Goal: Entertainment & Leisure: Consume media (video, audio)

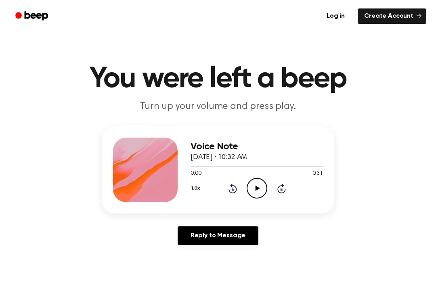
click at [245, 188] on div "1.0x Rewind 5 seconds Play Audio Skip 5 seconds" at bounding box center [256, 188] width 132 height 21
click at [257, 190] on icon "Play Audio" at bounding box center [256, 188] width 21 height 21
click at [253, 189] on icon "Pause Audio" at bounding box center [256, 188] width 21 height 21
click at [230, 186] on icon "Rewind 5 seconds" at bounding box center [232, 188] width 9 height 10
click at [261, 188] on icon "Play Audio" at bounding box center [256, 188] width 21 height 21
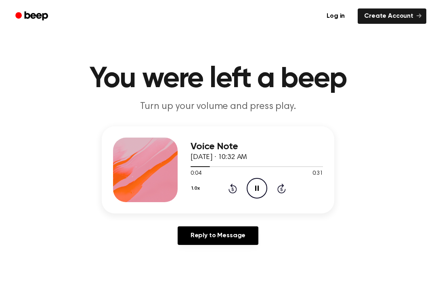
click at [259, 184] on icon "Pause Audio" at bounding box center [256, 188] width 21 height 21
click at [256, 195] on icon "Play Audio" at bounding box center [256, 188] width 21 height 21
click at [256, 188] on icon "Pause Audio" at bounding box center [256, 188] width 21 height 21
click at [234, 193] on icon at bounding box center [232, 189] width 8 height 10
click at [232, 189] on icon at bounding box center [232, 189] width 2 height 3
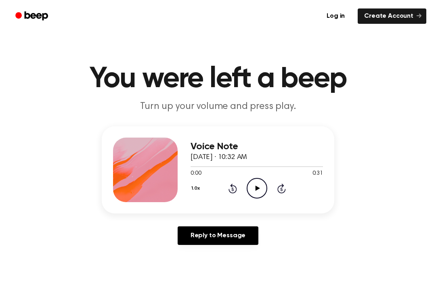
click at [259, 183] on icon "Play Audio" at bounding box center [256, 188] width 21 height 21
click at [259, 188] on icon "Pause Audio" at bounding box center [256, 188] width 21 height 21
click at [256, 195] on icon "Play Audio" at bounding box center [256, 188] width 21 height 21
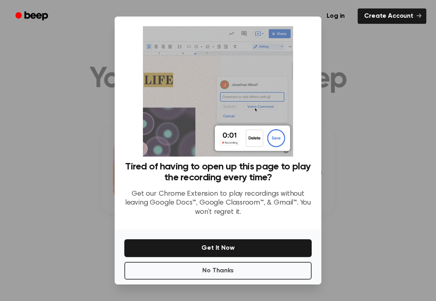
click at [355, 211] on div at bounding box center [218, 150] width 436 height 301
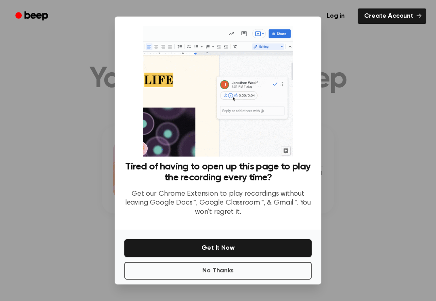
click at [257, 272] on button "No Thanks" at bounding box center [217, 271] width 187 height 18
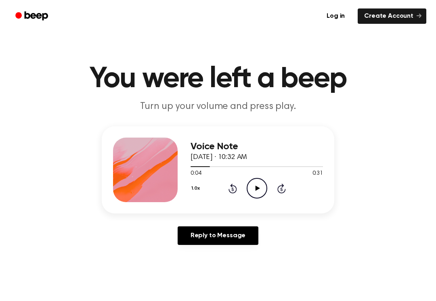
click at [251, 193] on icon "Play Audio" at bounding box center [256, 188] width 21 height 21
click at [259, 190] on icon "Pause Audio" at bounding box center [256, 188] width 21 height 21
click at [257, 192] on icon "Play Audio" at bounding box center [256, 188] width 21 height 21
click at [251, 188] on icon "Pause Audio" at bounding box center [256, 188] width 21 height 21
click at [235, 191] on icon at bounding box center [232, 189] width 8 height 10
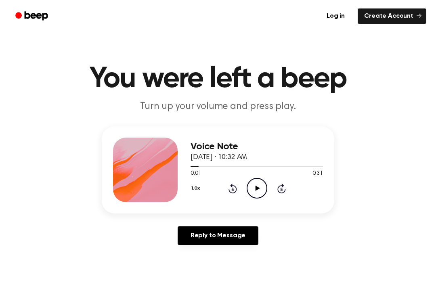
click at [261, 182] on icon "Play Audio" at bounding box center [256, 188] width 21 height 21
click at [259, 183] on icon "Pause Audio" at bounding box center [256, 188] width 21 height 21
click at [253, 195] on icon "Play Audio" at bounding box center [256, 188] width 21 height 21
click at [255, 186] on icon "Pause Audio" at bounding box center [256, 188] width 21 height 21
click at [255, 186] on icon "Play Audio" at bounding box center [256, 188] width 21 height 21
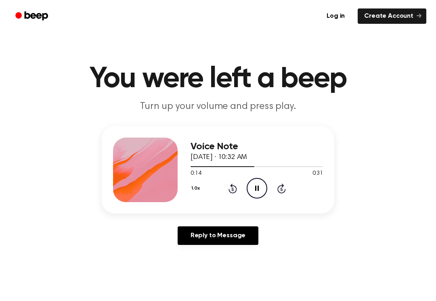
click at [256, 190] on icon "Pause Audio" at bounding box center [256, 188] width 21 height 21
click at [258, 196] on icon "Play Audio" at bounding box center [256, 188] width 21 height 21
click at [257, 186] on icon "Pause Audio" at bounding box center [256, 188] width 21 height 21
click at [259, 187] on icon "Play Audio" at bounding box center [256, 188] width 21 height 21
click at [235, 186] on icon "Rewind 5 seconds" at bounding box center [232, 188] width 9 height 10
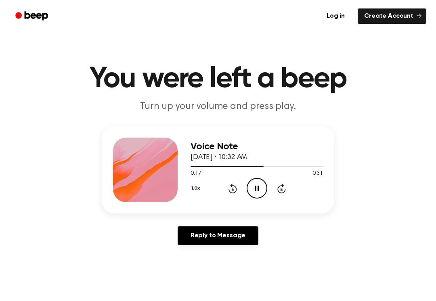
click at [235, 188] on icon "Rewind 5 seconds" at bounding box center [232, 188] width 9 height 10
click at [256, 186] on icon "Pause Audio" at bounding box center [256, 188] width 21 height 21
click at [253, 186] on icon "Play Audio" at bounding box center [256, 188] width 21 height 21
click at [256, 187] on icon "Pause Audio" at bounding box center [256, 188] width 21 height 21
click at [261, 197] on circle at bounding box center [257, 188] width 20 height 20
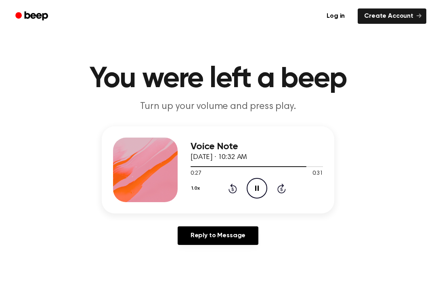
click at [252, 187] on icon "Pause Audio" at bounding box center [256, 188] width 21 height 21
click at [262, 181] on icon "Play Audio" at bounding box center [256, 188] width 21 height 21
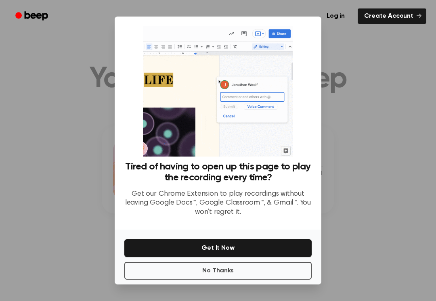
click at [224, 279] on button "No Thanks" at bounding box center [217, 271] width 187 height 18
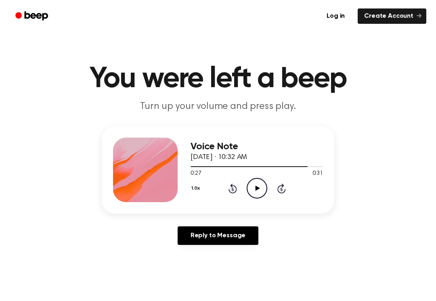
click at [225, 280] on main "You were left a beep Turn up your volume and press play. Voice Note [DATE] · 10…" at bounding box center [218, 248] width 436 height 497
click at [255, 185] on icon "Play Audio" at bounding box center [256, 188] width 21 height 21
click at [260, 186] on icon "Pause Audio" at bounding box center [256, 188] width 21 height 21
click at [256, 186] on icon at bounding box center [257, 188] width 4 height 5
click at [258, 185] on icon "Pause Audio" at bounding box center [256, 188] width 21 height 21
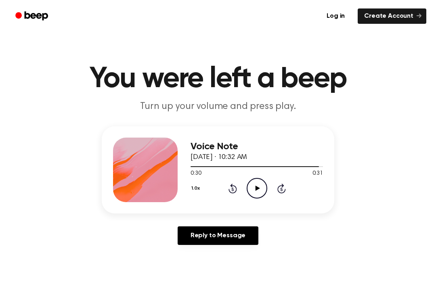
click at [246, 200] on div "Voice Note [DATE] · 10:32 AM 0:30 0:31 Your browser does not support the [objec…" at bounding box center [256, 170] width 132 height 65
click at [256, 190] on icon at bounding box center [257, 188] width 4 height 5
